Goal: Task Accomplishment & Management: Manage account settings

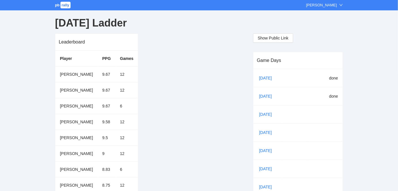
click at [56, 3] on span "pb" at bounding box center [57, 5] width 5 height 4
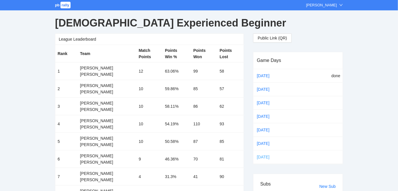
click at [261, 155] on link "[DATE]" at bounding box center [267, 156] width 24 height 9
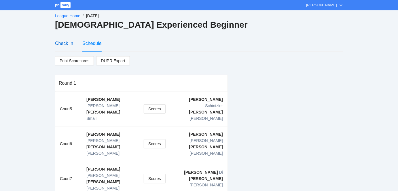
click at [68, 42] on div "Check In" at bounding box center [64, 43] width 18 height 7
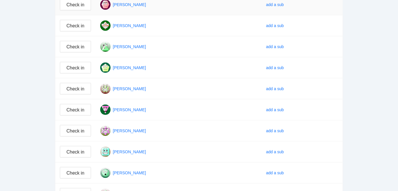
scroll to position [140, 0]
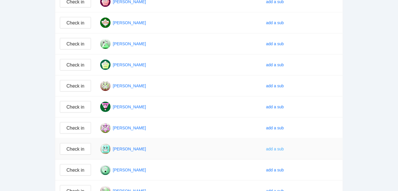
click at [284, 146] on div "add a sub" at bounding box center [275, 149] width 18 height 6
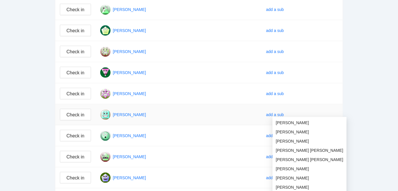
scroll to position [174, 0]
click at [297, 166] on span "[PERSON_NAME]" at bounding box center [309, 168] width 67 height 6
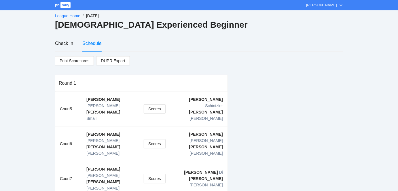
click at [64, 16] on link "League Home" at bounding box center [67, 16] width 25 height 5
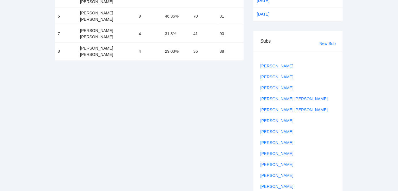
scroll to position [104, 0]
